Goal: Navigation & Orientation: Find specific page/section

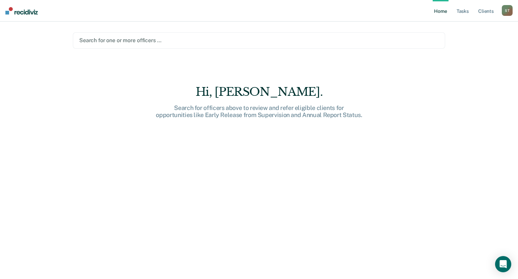
click at [440, 14] on link "Home" at bounding box center [440, 11] width 16 height 22
click at [488, 11] on link "Client s" at bounding box center [485, 11] width 18 height 22
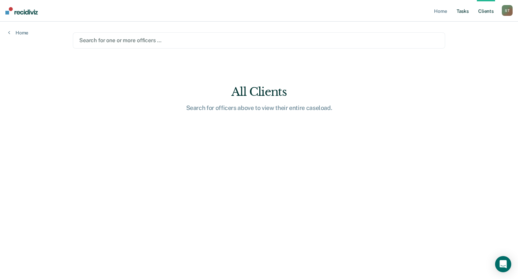
click at [464, 13] on link "Tasks" at bounding box center [462, 11] width 15 height 22
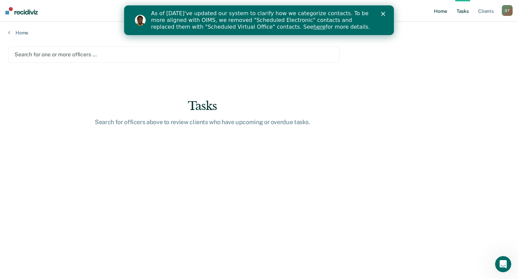
click at [439, 9] on link "Home" at bounding box center [440, 11] width 16 height 22
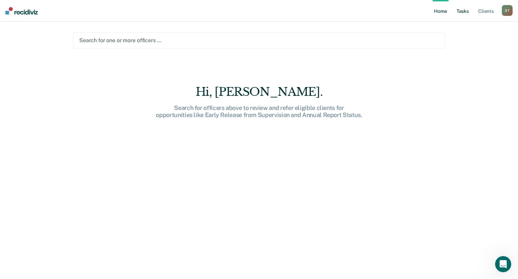
click at [466, 14] on link "Tasks" at bounding box center [462, 11] width 15 height 22
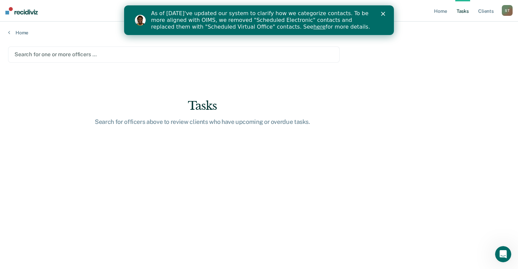
click at [489, 79] on main "Search for one or more officers … Tasks Search for officers above to review cli…" at bounding box center [259, 152] width 518 height 232
